Goal: Find specific page/section: Find specific page/section

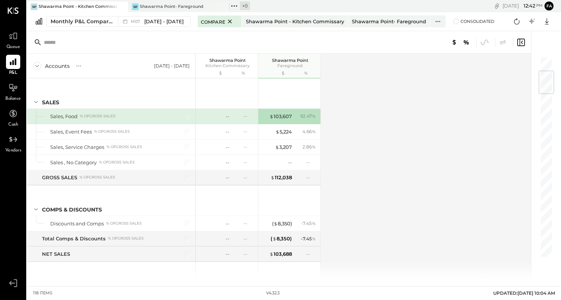
scroll to position [123, 0]
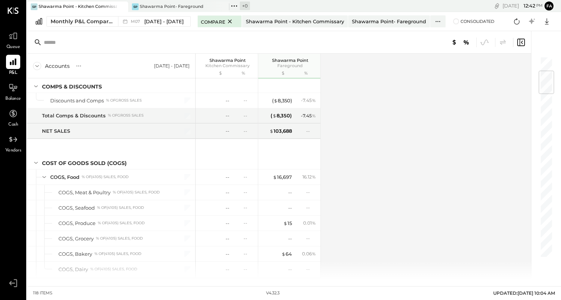
click at [12, 13] on icon at bounding box center [12, 10] width 11 height 6
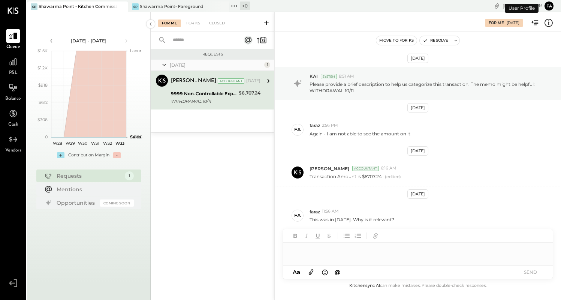
scroll to position [46, 0]
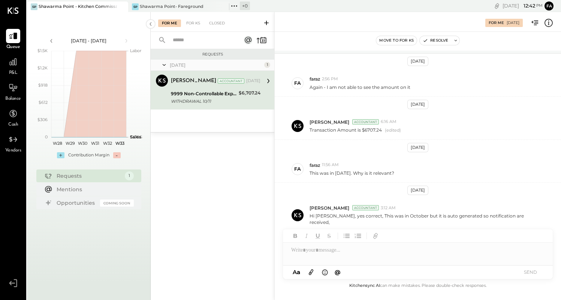
click at [13, 9] on icon at bounding box center [12, 10] width 11 height 6
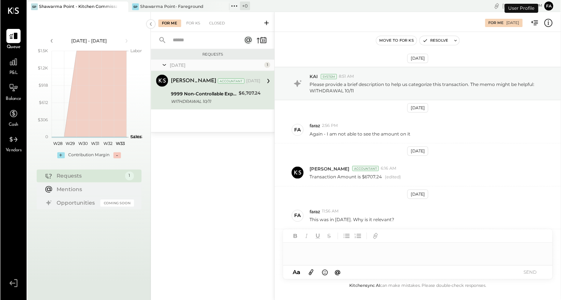
scroll to position [46, 0]
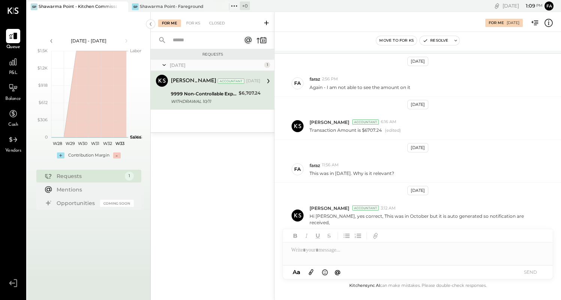
click at [13, 11] on icon at bounding box center [12, 10] width 11 height 6
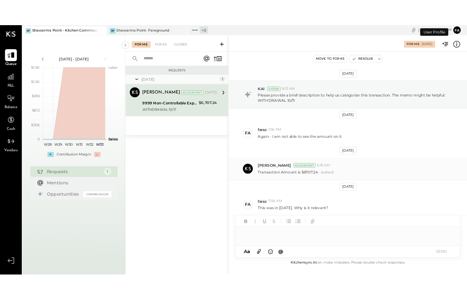
scroll to position [47, 0]
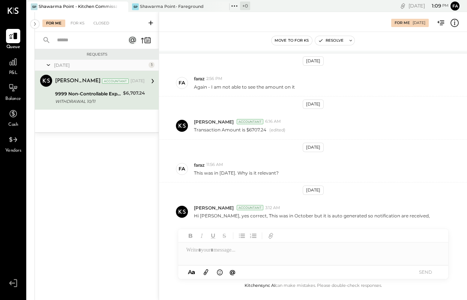
click at [12, 16] on div at bounding box center [12, 10] width 11 height 21
click at [12, 10] on icon at bounding box center [12, 10] width 11 height 6
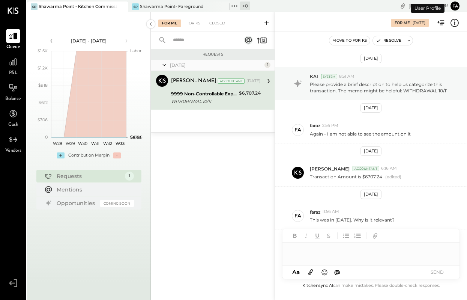
scroll to position [53, 0]
